Goal: Check status: Check status

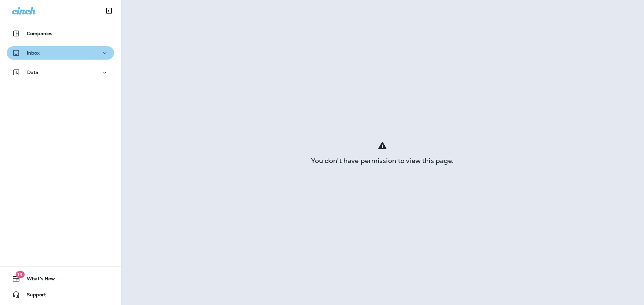
click at [91, 55] on div "Inbox" at bounding box center [60, 53] width 97 height 8
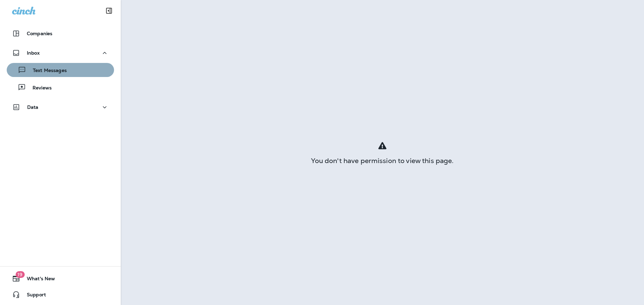
click at [87, 74] on div "Text Messages" at bounding box center [60, 70] width 102 height 10
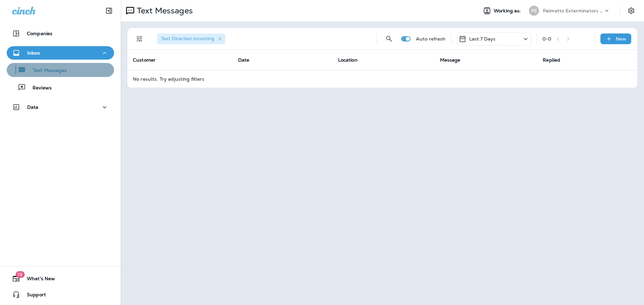
click at [77, 74] on div "Text Messages" at bounding box center [60, 70] width 102 height 10
click at [508, 42] on div "Last 7 Days" at bounding box center [493, 39] width 74 height 13
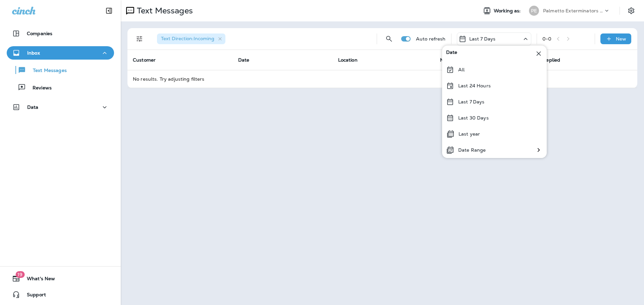
click at [484, 115] on p "Last 30 Days" at bounding box center [473, 117] width 31 height 5
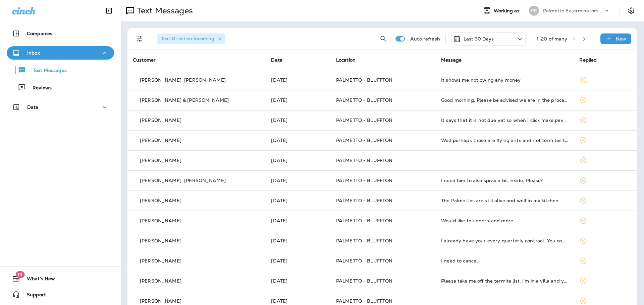
click at [486, 39] on div "Last 30 Days" at bounding box center [488, 39] width 74 height 13
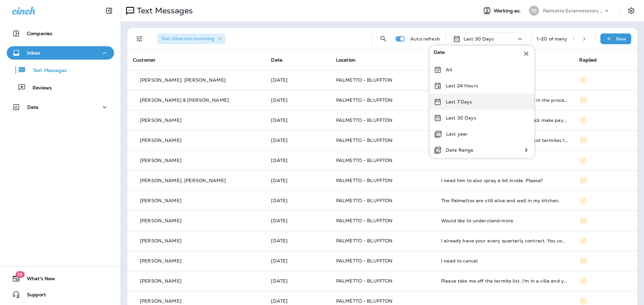
click at [463, 102] on p "Last 7 Days" at bounding box center [458, 101] width 26 height 5
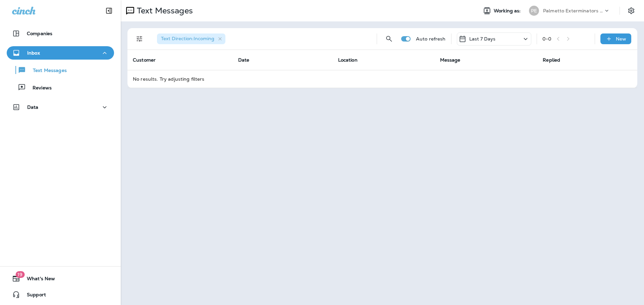
click at [495, 43] on div "Last 7 Days" at bounding box center [493, 39] width 74 height 13
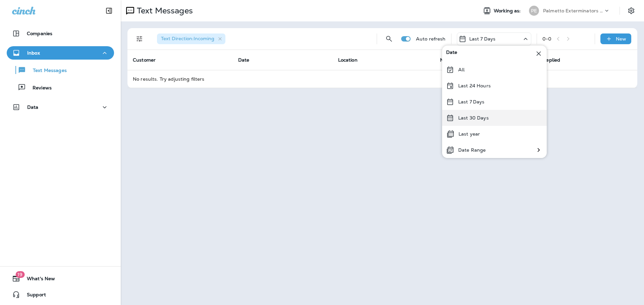
click at [485, 119] on p "Last 30 Days" at bounding box center [473, 117] width 31 height 5
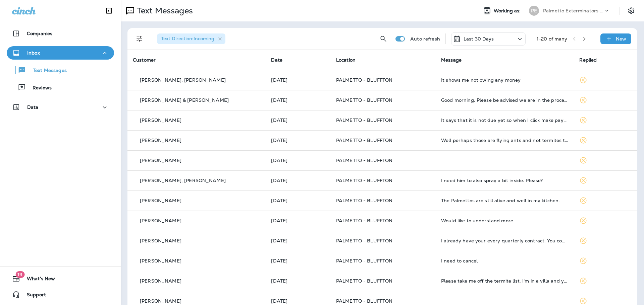
click at [469, 42] on p "Last 30 Days" at bounding box center [478, 38] width 31 height 5
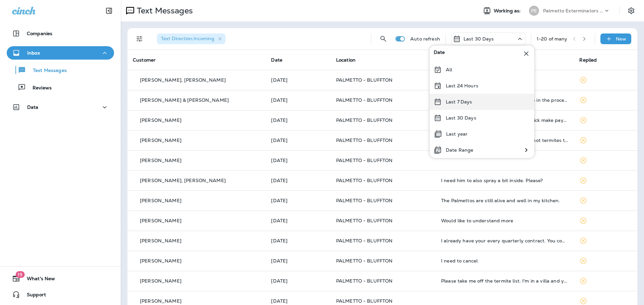
click at [451, 103] on p "Last 7 Days" at bounding box center [458, 101] width 26 height 5
